Goal: Task Accomplishment & Management: Manage account settings

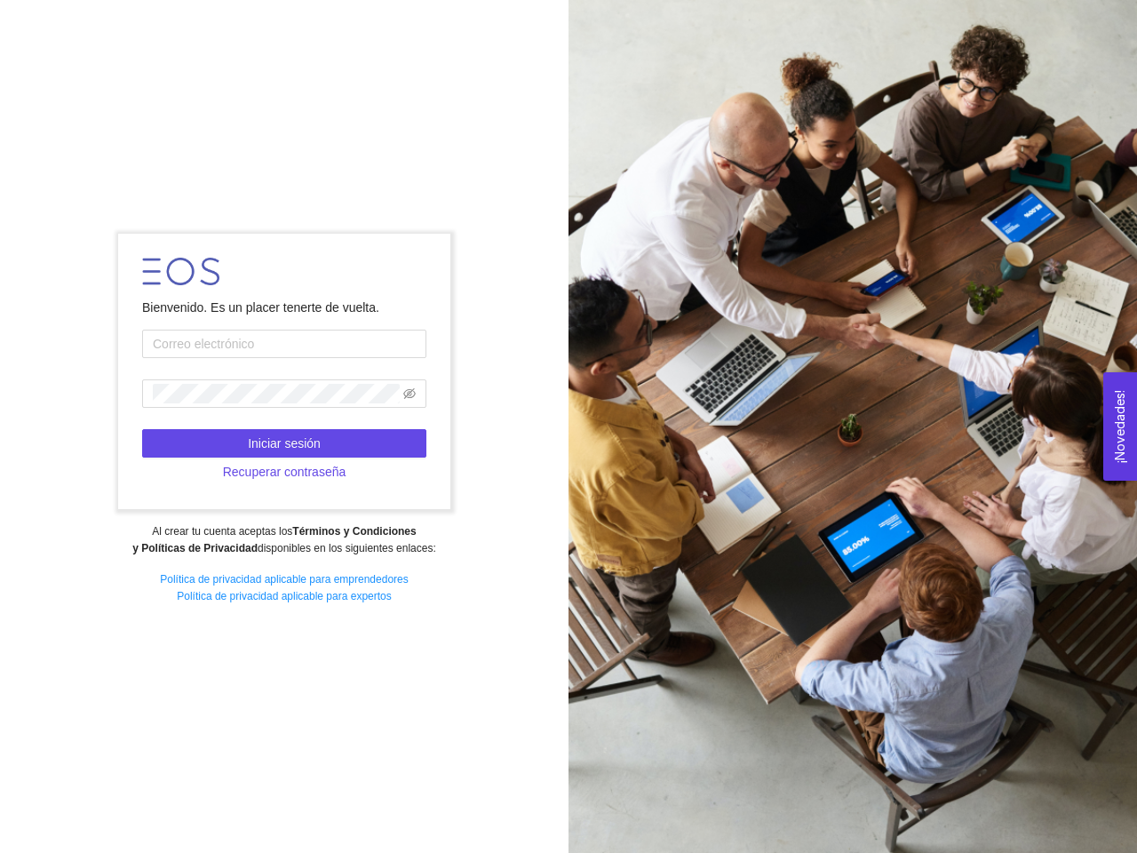
click at [568, 426] on div at bounding box center [852, 426] width 568 height 853
click at [409, 393] on icon "eye-invisible" at bounding box center [409, 393] width 12 height 11
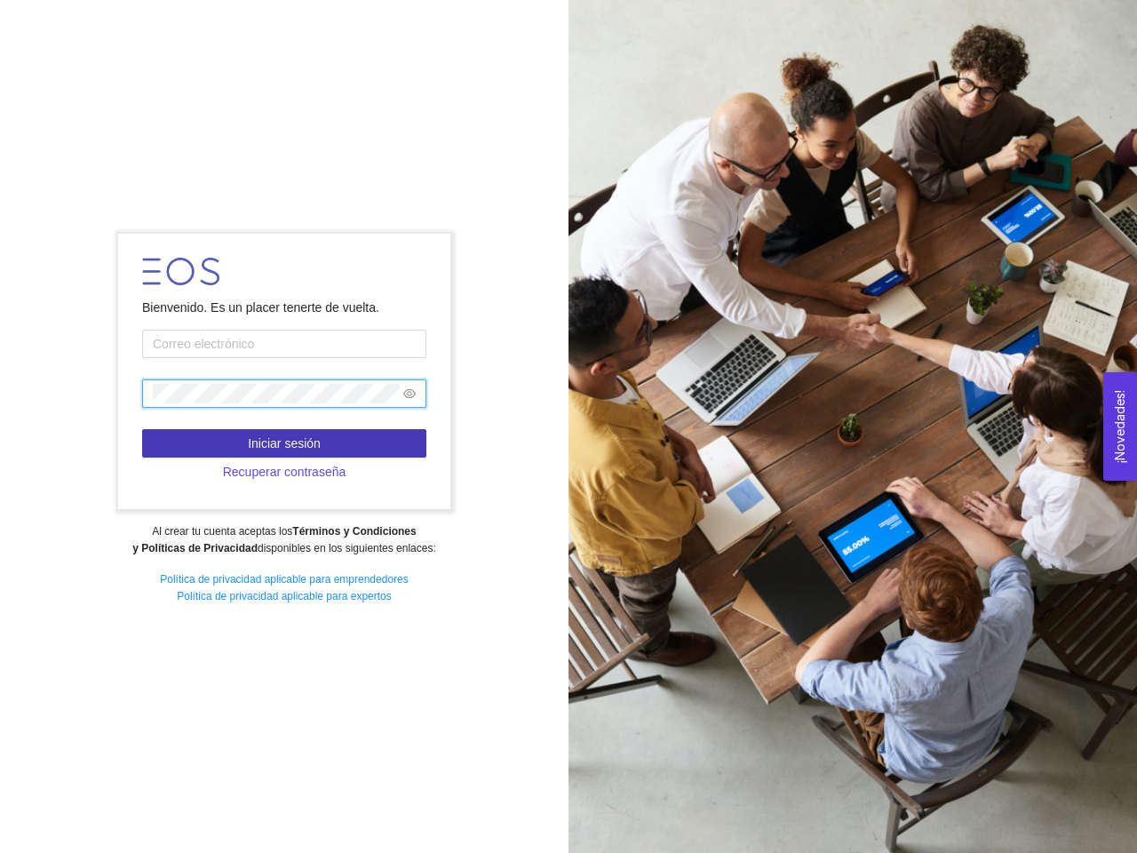
click at [284, 443] on span "Iniciar sesión" at bounding box center [284, 443] width 73 height 20
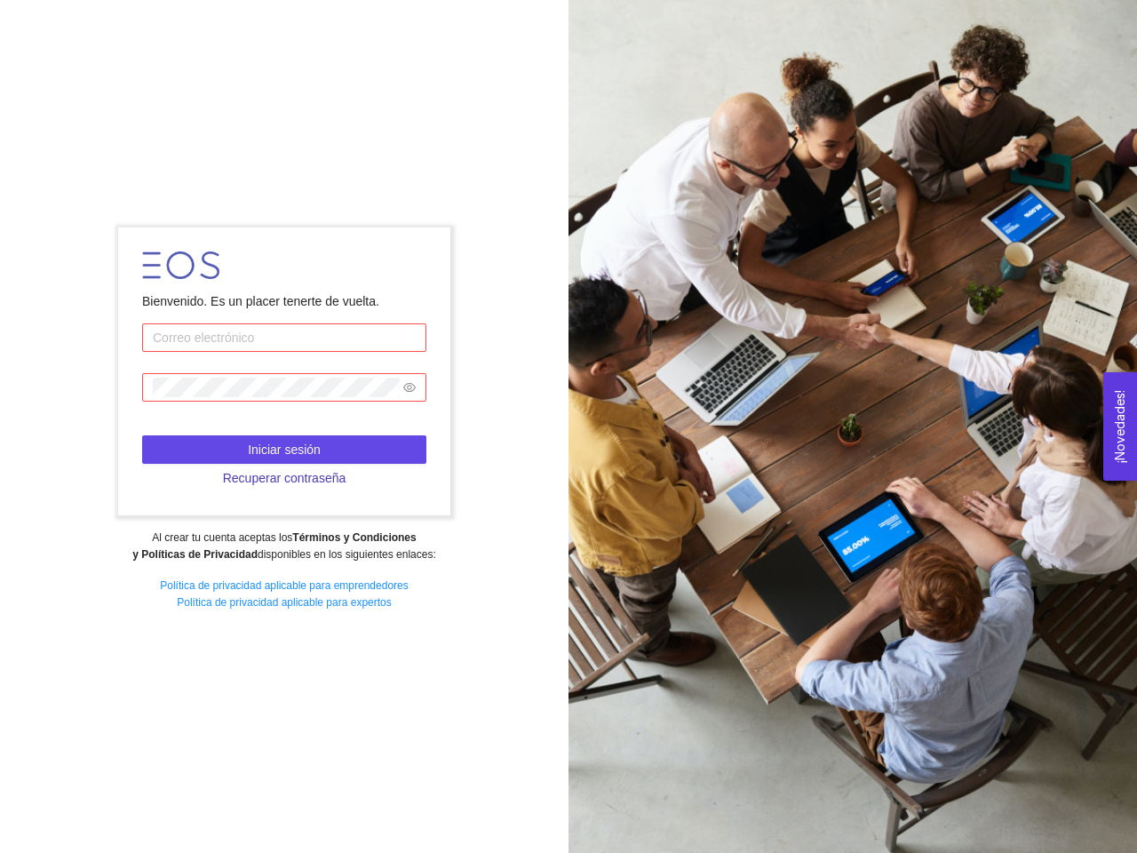
click at [284, 472] on span "Recuperar contraseña" at bounding box center [284, 478] width 123 height 20
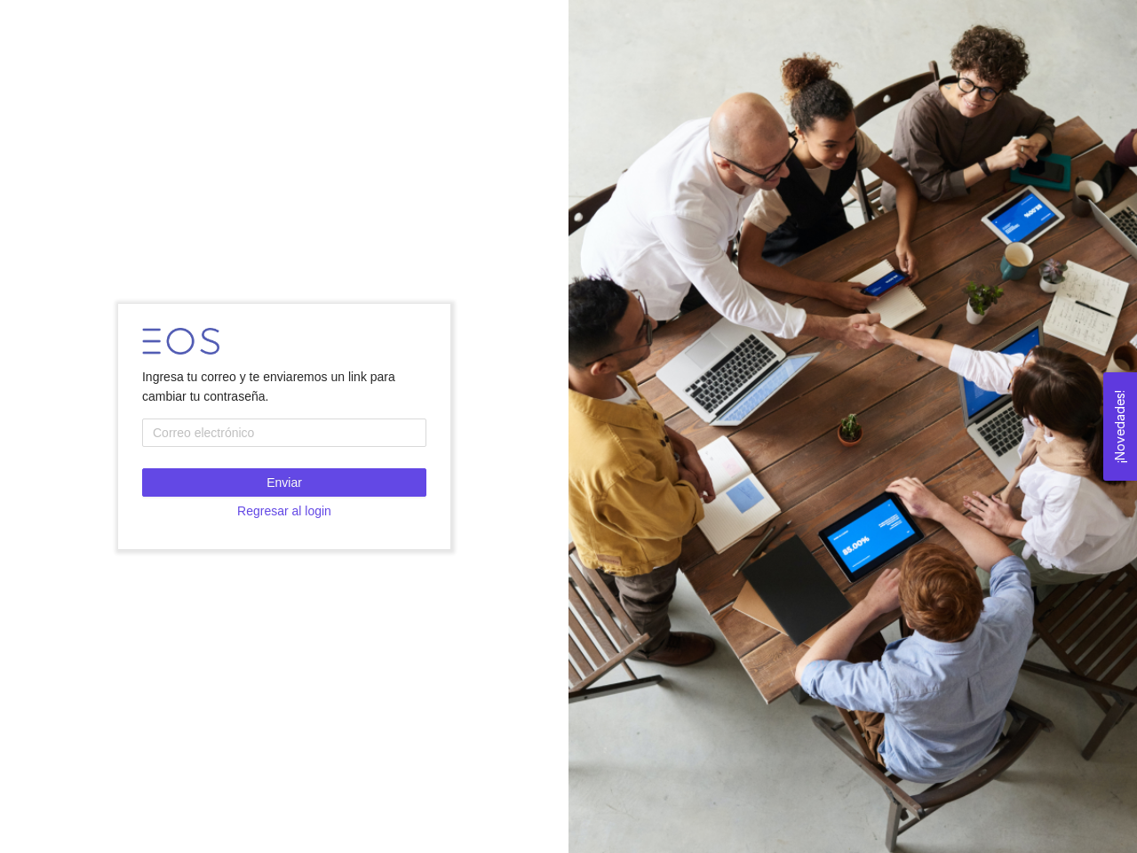
click at [1120, 425] on button "¡Novedades! 0" at bounding box center [1120, 426] width 34 height 108
